Goal: Navigation & Orientation: Find specific page/section

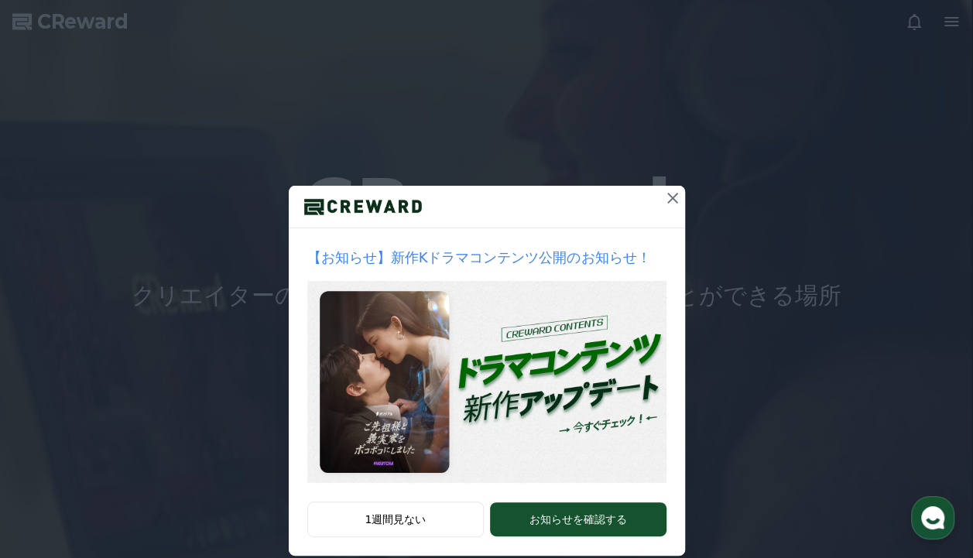
click at [667, 198] on icon at bounding box center [672, 198] width 11 height 11
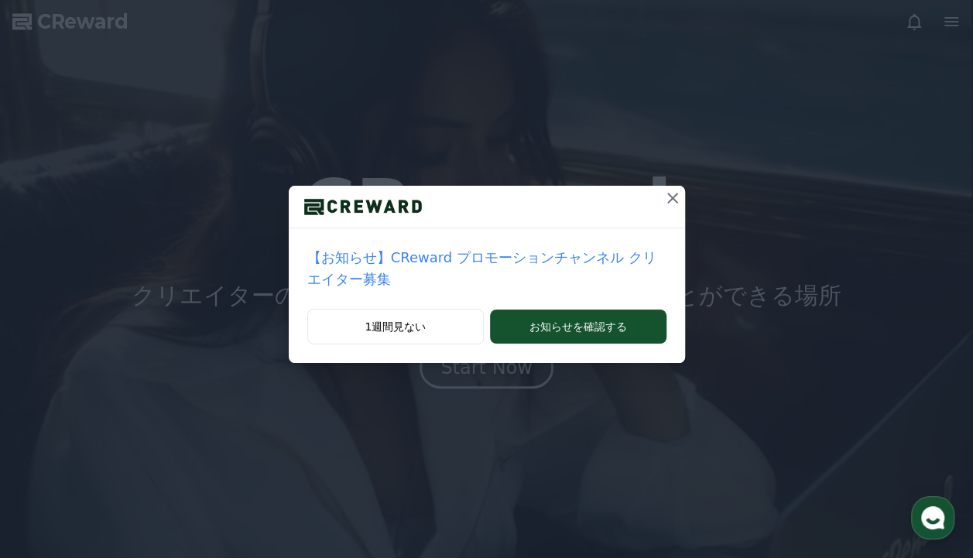
click at [663, 192] on icon at bounding box center [672, 198] width 19 height 19
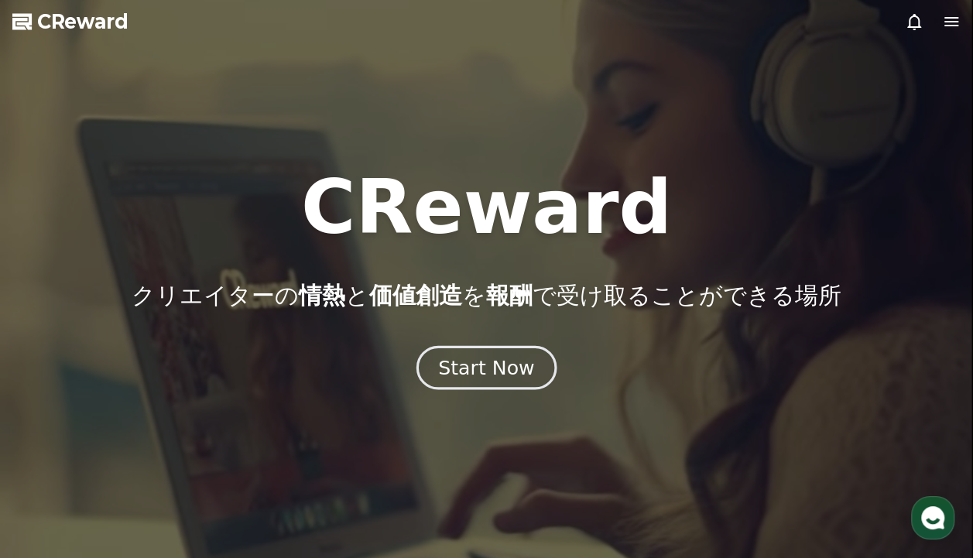
click at [522, 354] on div "Start Now" at bounding box center [486, 367] width 96 height 26
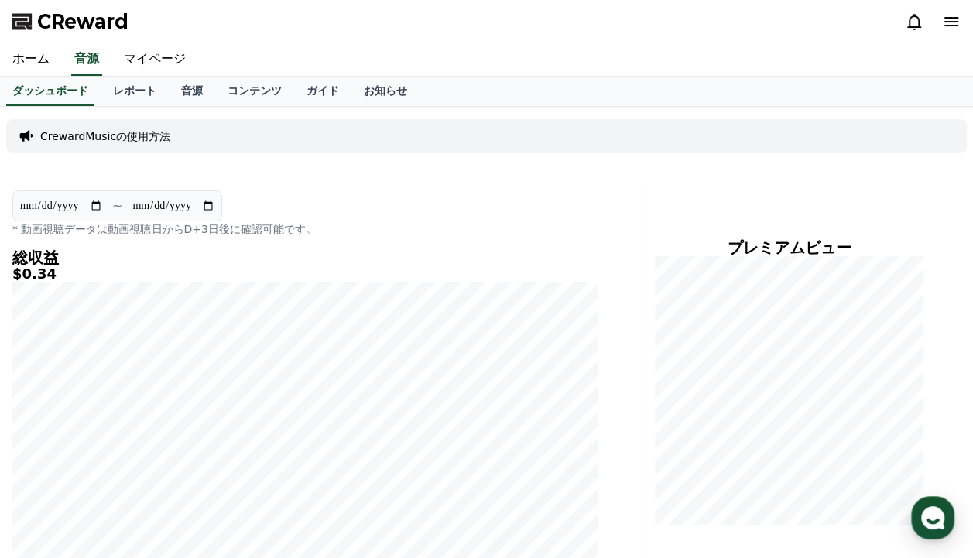
click at [912, 24] on icon at bounding box center [914, 21] width 19 height 19
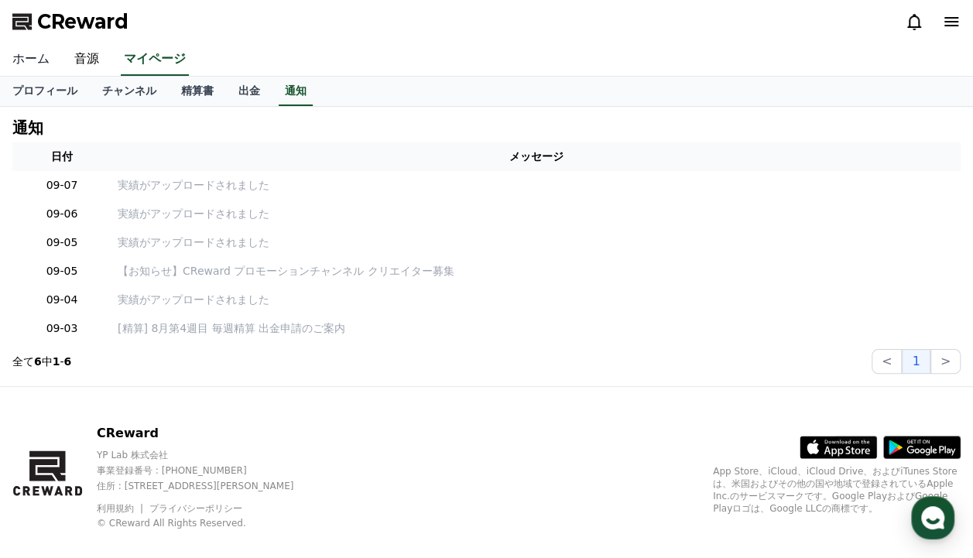
click at [31, 68] on link "ホーム" at bounding box center [31, 59] width 62 height 33
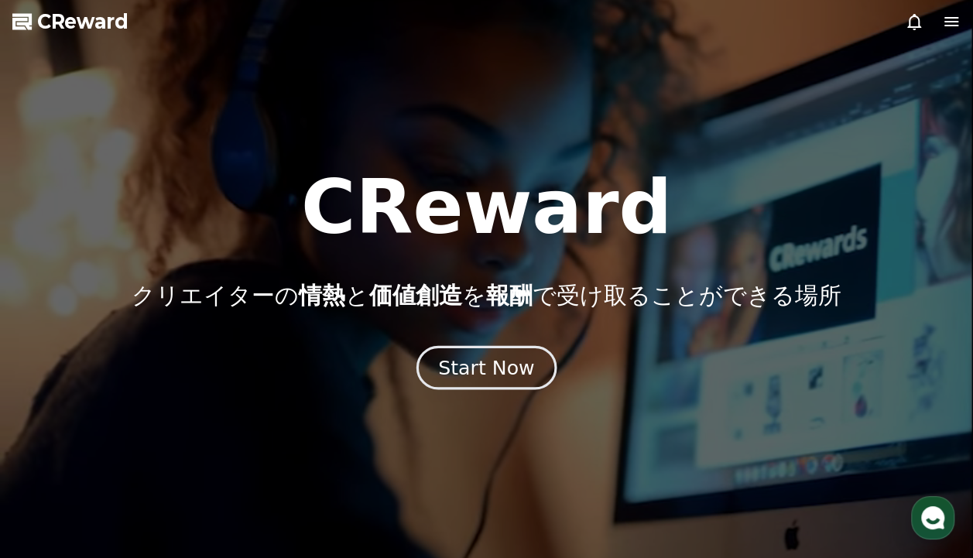
click at [491, 368] on div "Start Now" at bounding box center [486, 367] width 96 height 26
